Goal: Find specific page/section: Find specific page/section

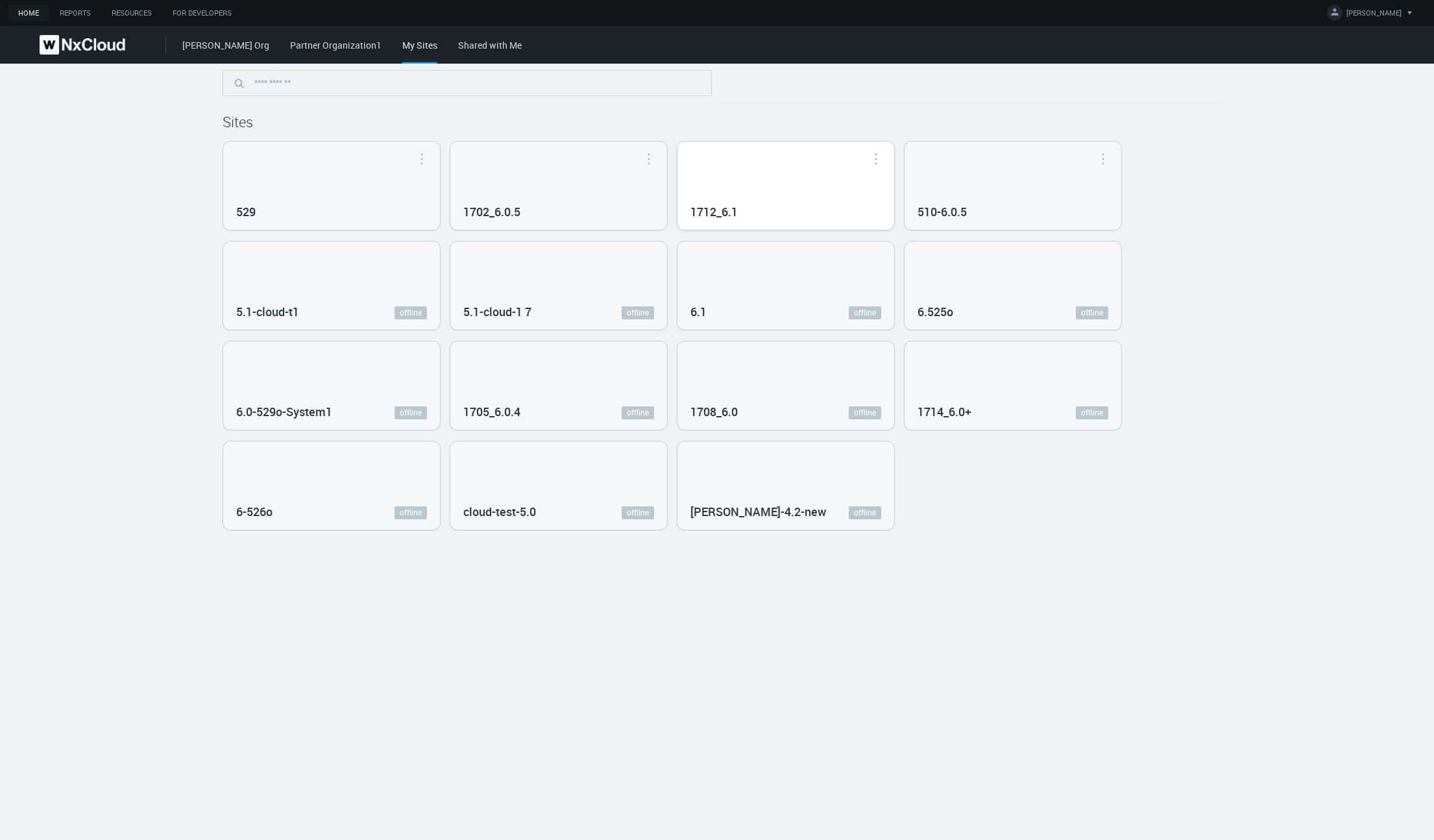
click at [717, 177] on div "1712_6.1" at bounding box center [786, 185] width 217 height 88
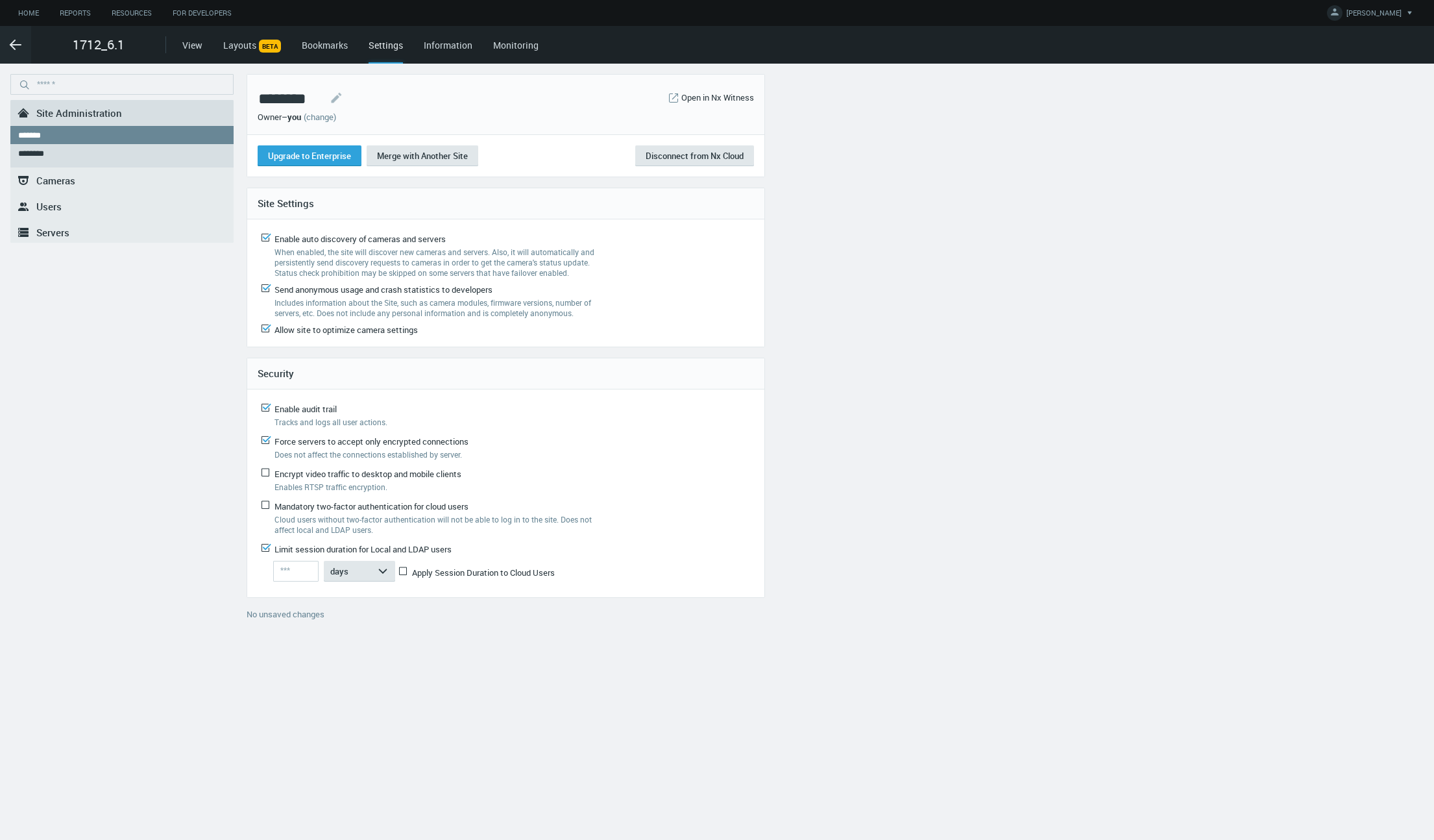
click at [81, 222] on link ".st0{fill-rule:evenodd;clip-rule:evenodd;fill:#2B383F;} Servers" at bounding box center [122, 232] width 223 height 26
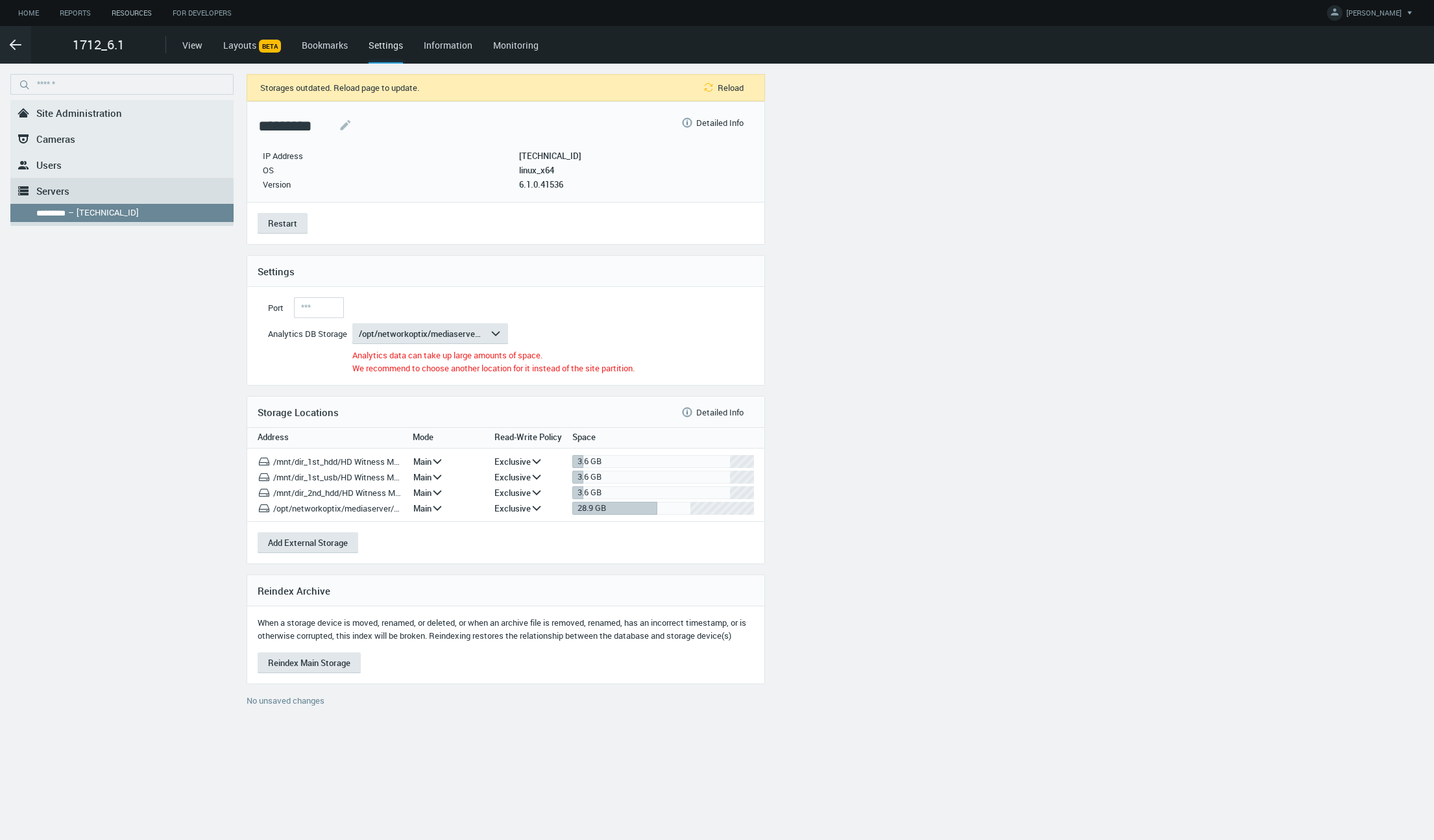
click at [127, 15] on link "Resources" at bounding box center [131, 13] width 61 height 16
